Goal: Task Accomplishment & Management: Manage account settings

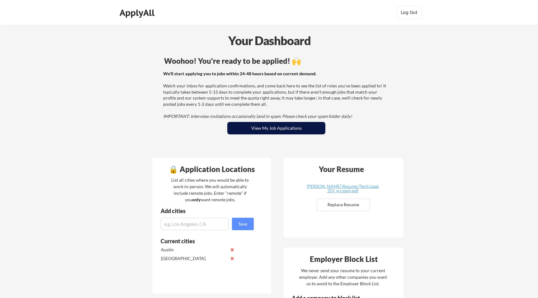
click at [251, 123] on button "View My Job Applications" at bounding box center [276, 128] width 98 height 12
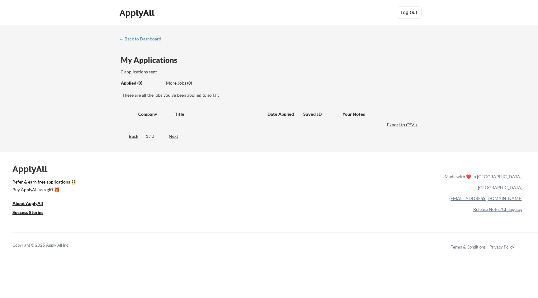
click at [123, 37] on div "← Back to Dashboard" at bounding box center [142, 39] width 47 height 4
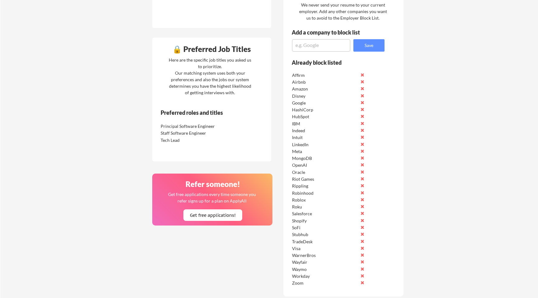
scroll to position [264, 0]
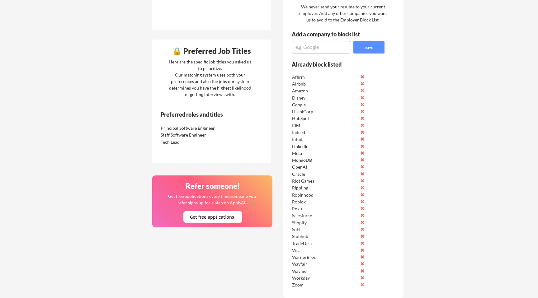
click at [321, 50] on textarea at bounding box center [321, 47] width 58 height 12
type textarea "Apple"
click at [377, 48] on button "Save" at bounding box center [369, 47] width 31 height 12
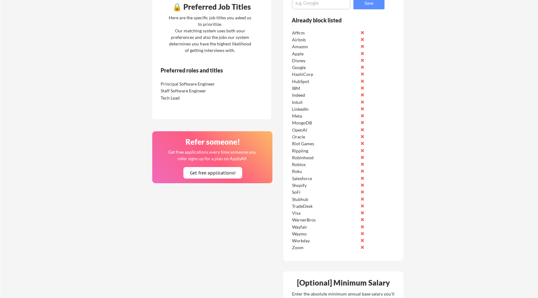
scroll to position [294, 0]
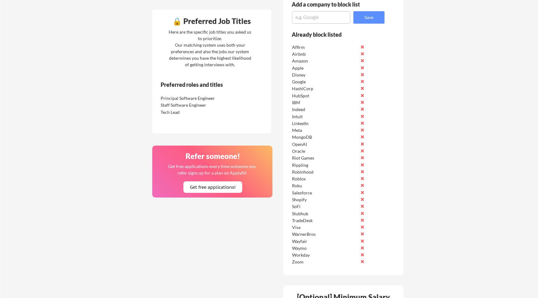
click at [325, 19] on textarea at bounding box center [321, 17] width 58 height 12
type textarea "General Motors"
click at [374, 20] on button "Save" at bounding box center [369, 17] width 31 height 12
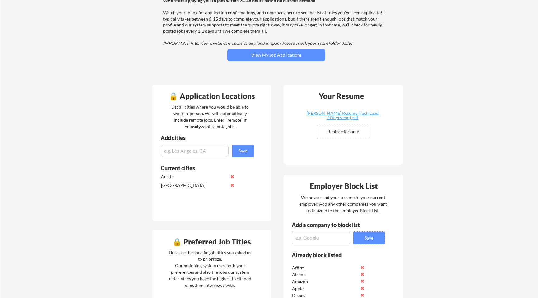
scroll to position [72, 0]
